Goal: Information Seeking & Learning: Learn about a topic

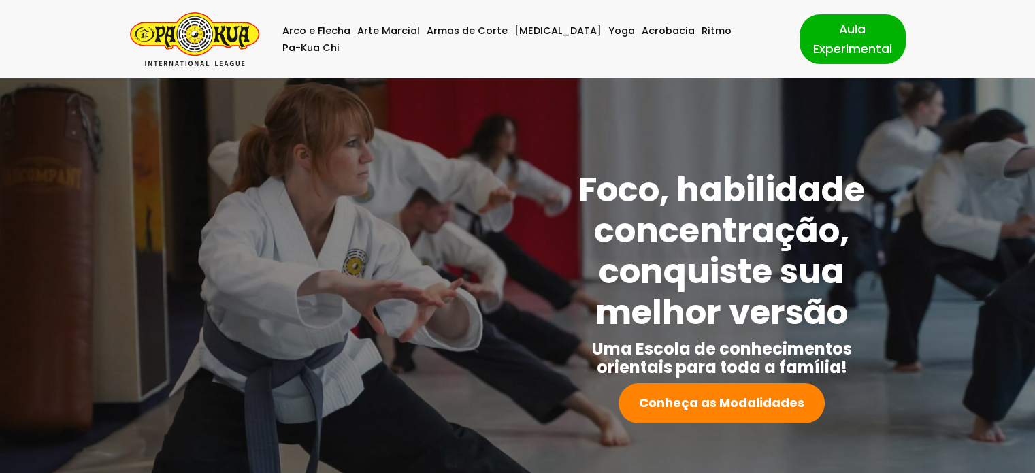
click at [210, 40] on img "Pa-Kua Brasil Uma Escola de conhecimentos orientais para toda a família. Foco, …" at bounding box center [194, 39] width 129 height 54
click at [543, 39] on link "[MEDICAL_DATA]" at bounding box center [557, 30] width 87 height 17
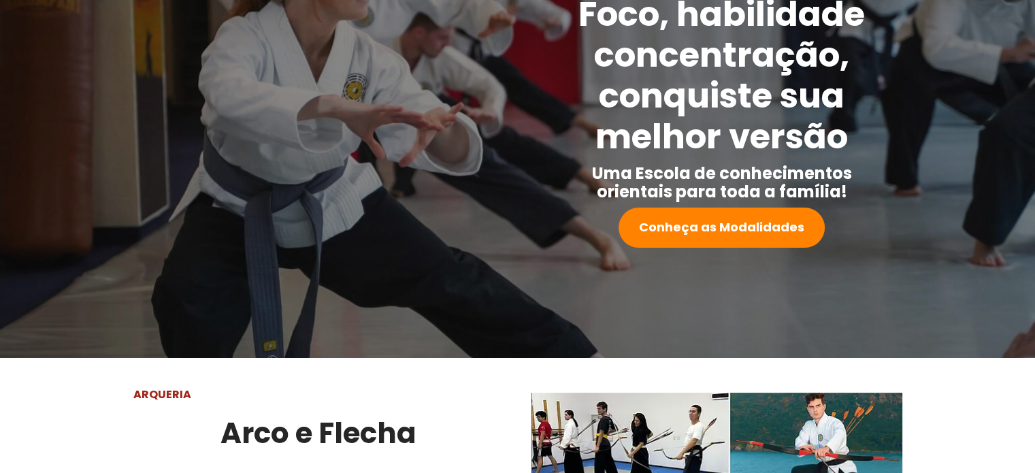
scroll to position [169, 0]
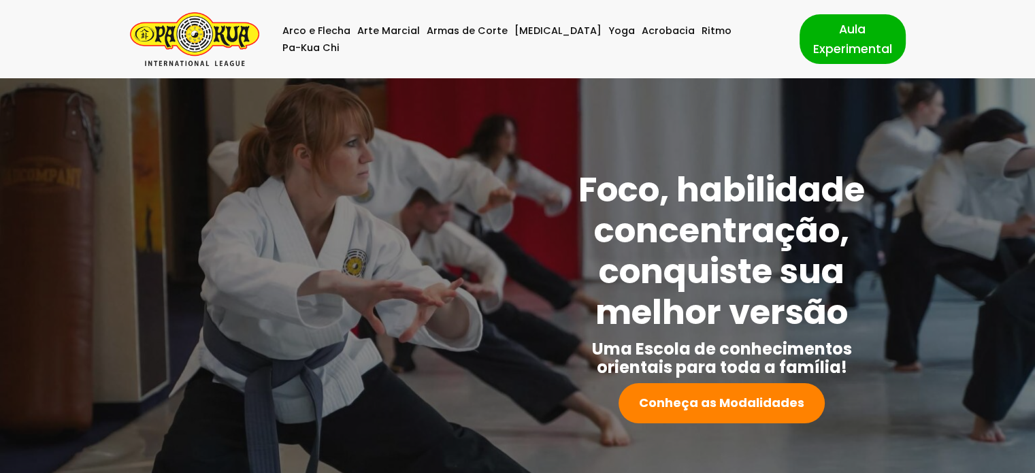
click at [224, 36] on img "Pa-Kua Brasil Uma Escola de conhecimentos orientais para toda a família. Foco, …" at bounding box center [194, 39] width 129 height 54
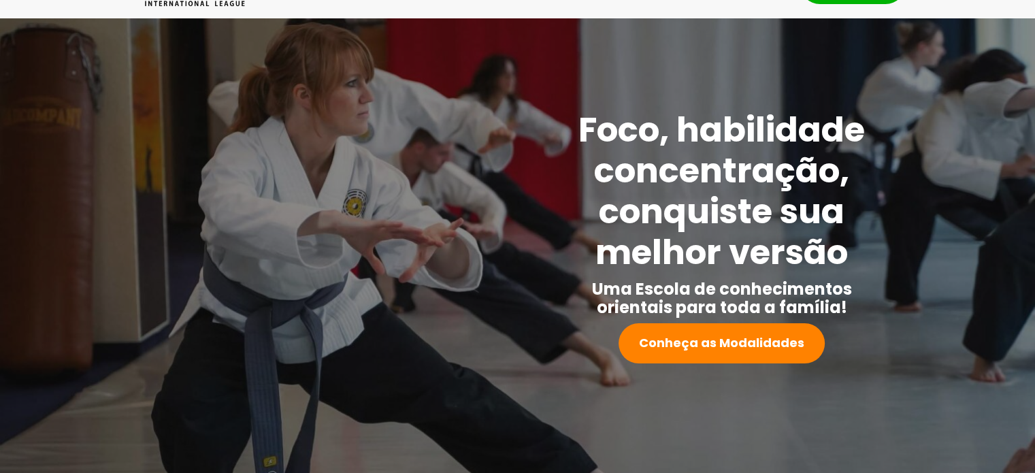
scroll to position [68, 0]
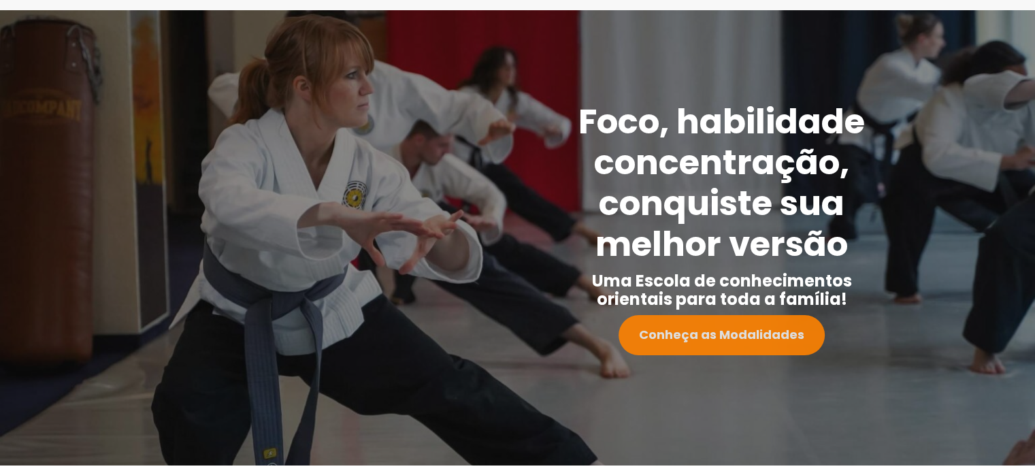
click at [694, 337] on strong "Conheça as Modalidades" at bounding box center [721, 334] width 165 height 17
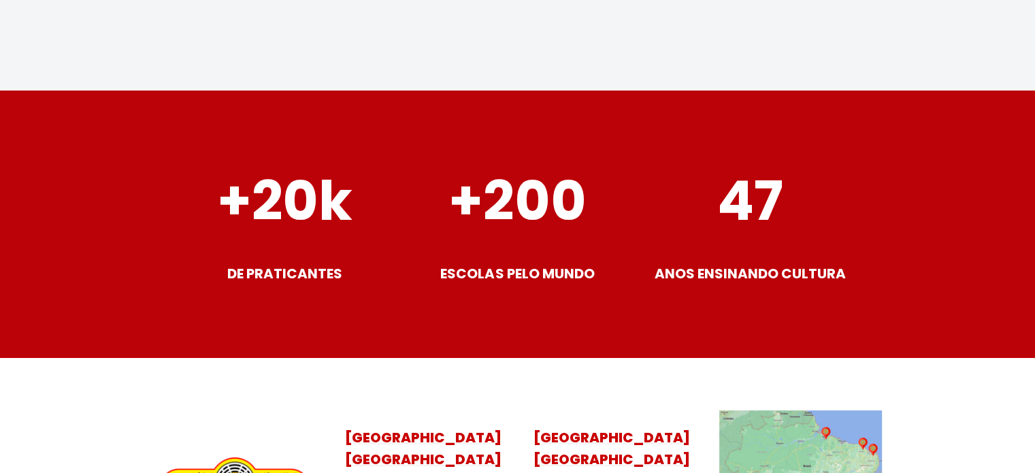
scroll to position [5531, 0]
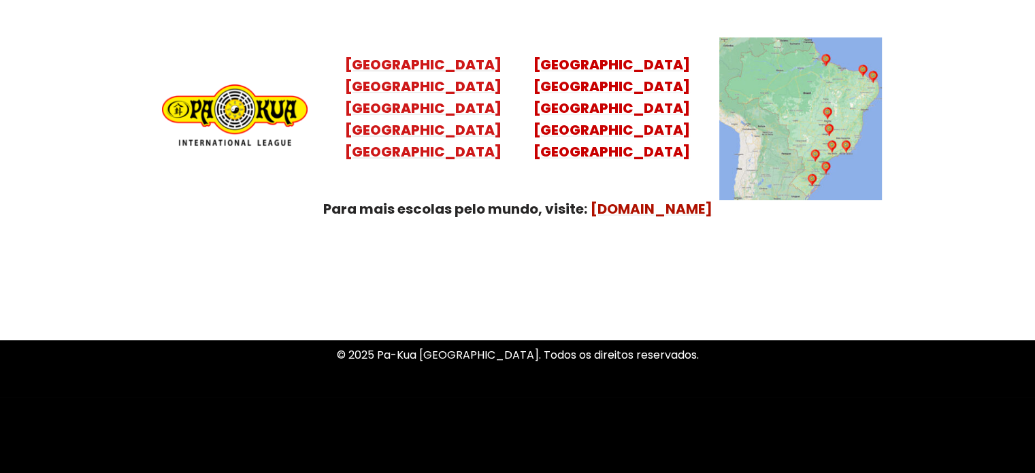
click at [422, 111] on mark "[GEOGRAPHIC_DATA] [GEOGRAPHIC_DATA] [GEOGRAPHIC_DATA] [GEOGRAPHIC_DATA]" at bounding box center [423, 119] width 156 height 84
